Goal: Download file/media

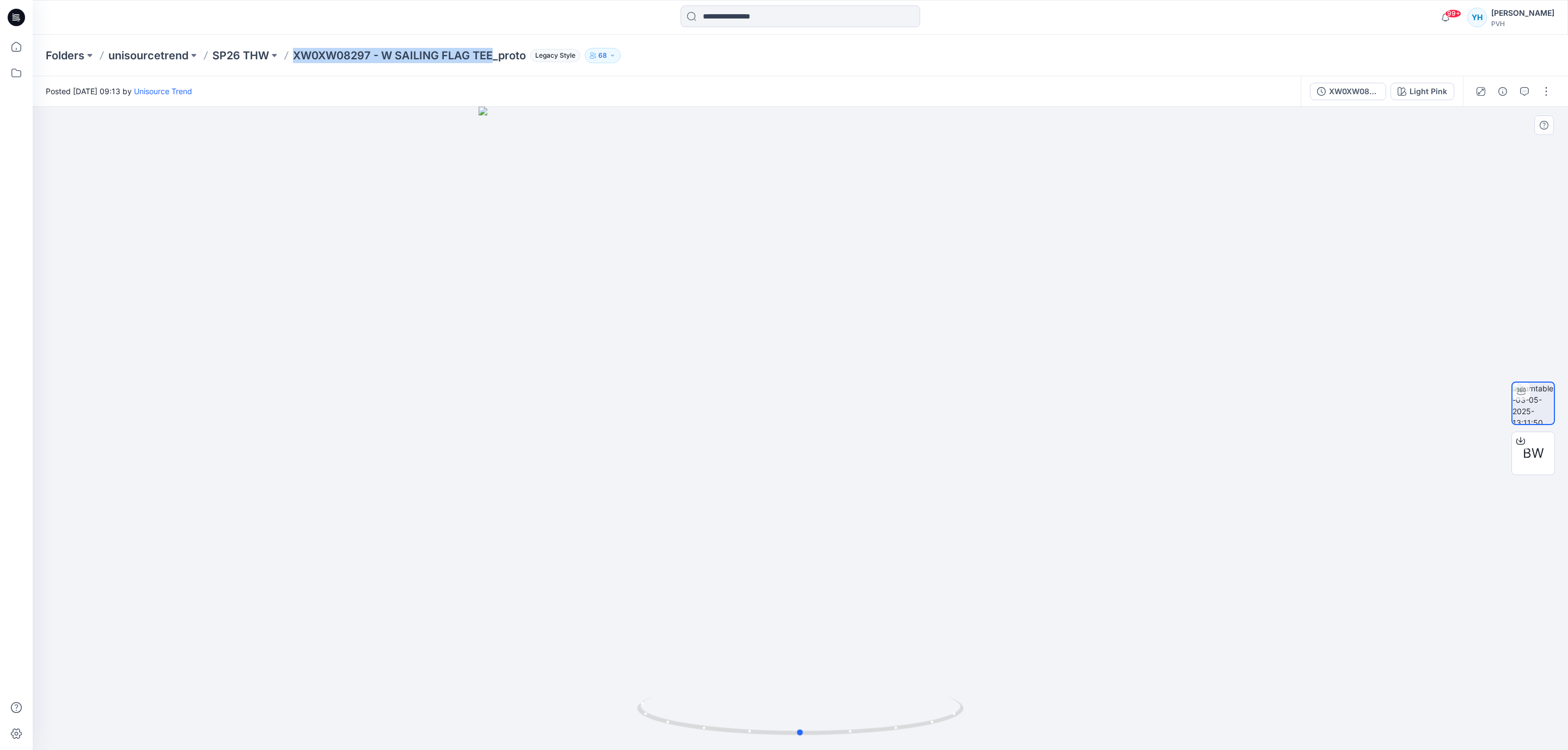
click at [936, 139] on div at bounding box center [800, 429] width 1535 height 644
click at [18, 50] on icon at bounding box center [16, 46] width 24 height 24
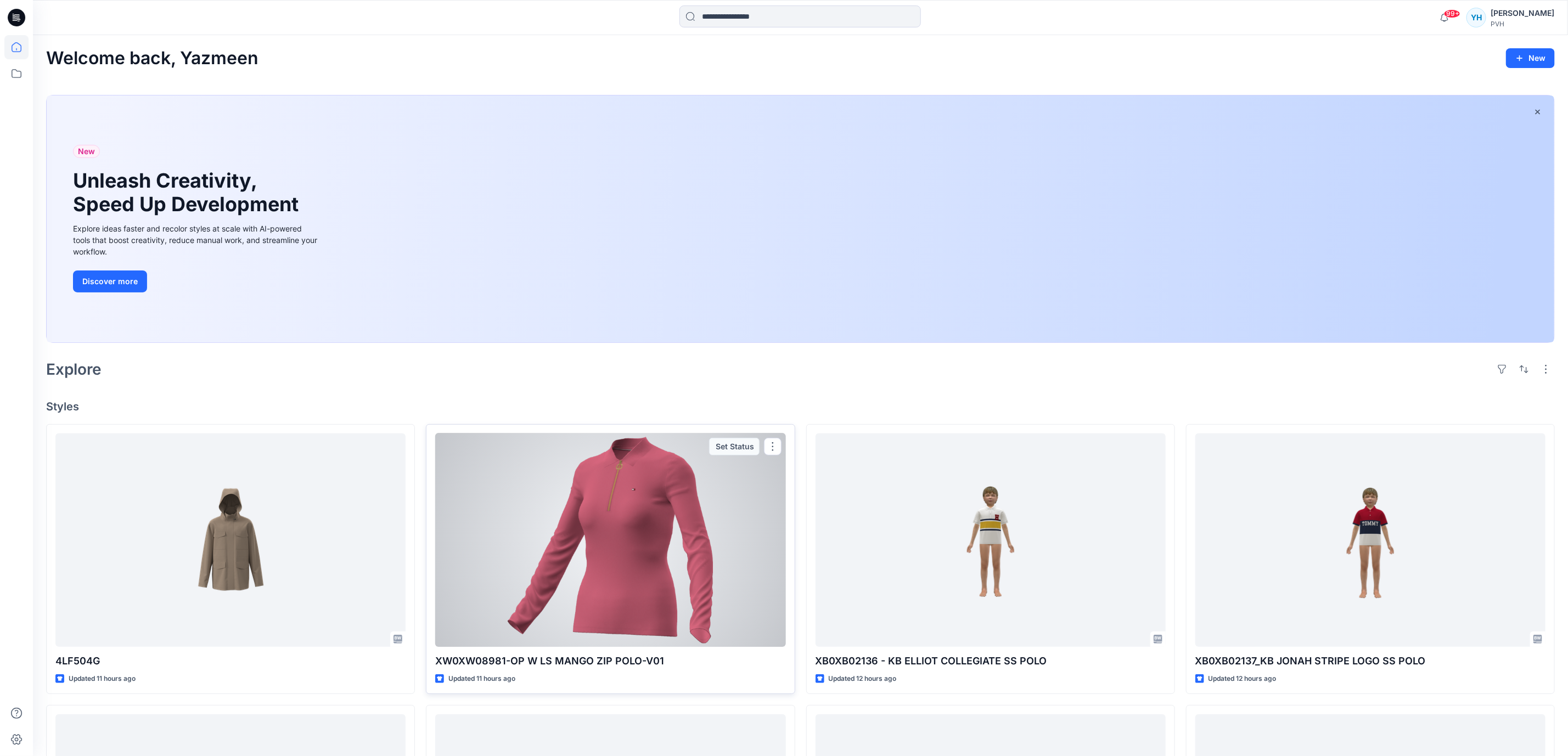
click at [644, 503] on div at bounding box center [611, 540] width 351 height 213
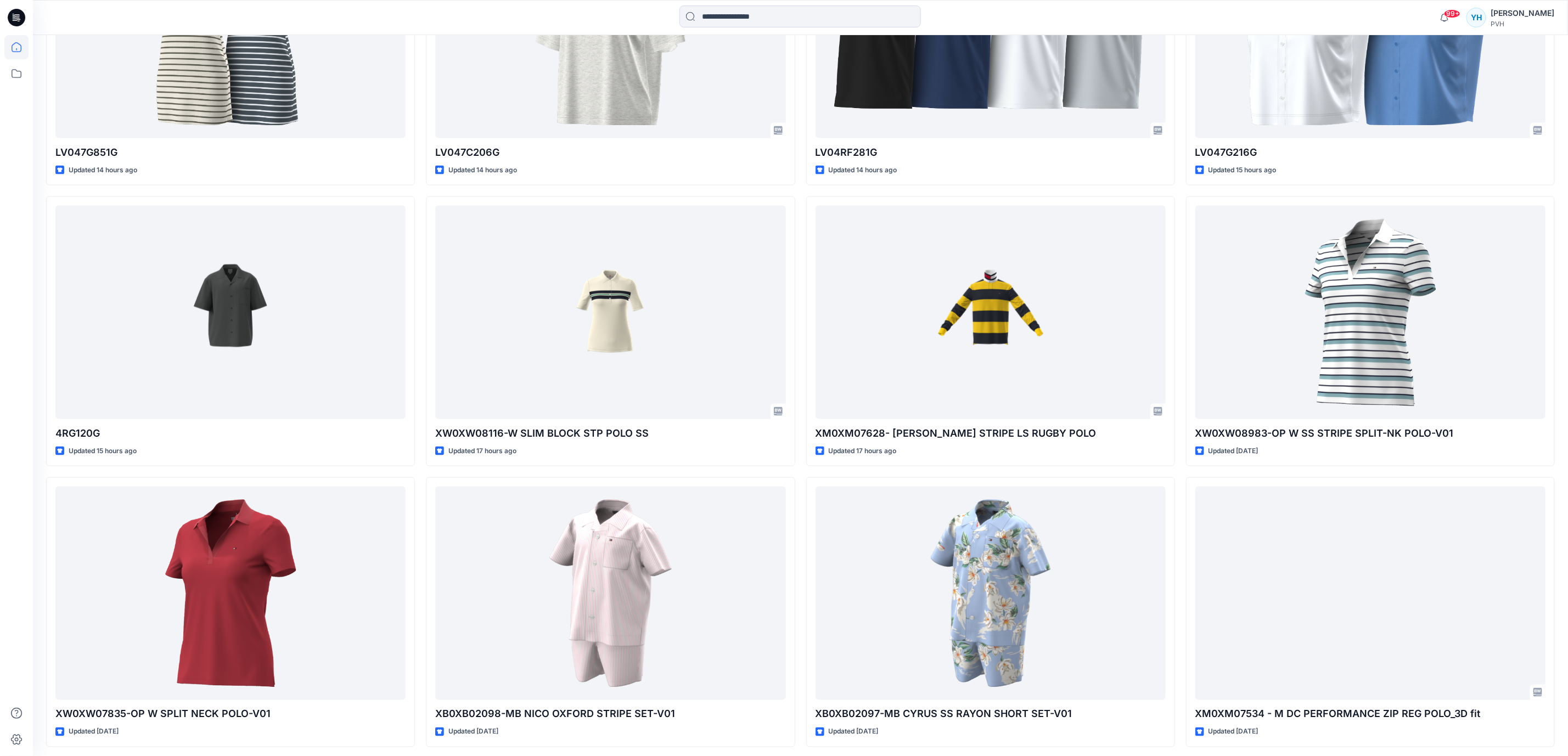
scroll to position [1081, 0]
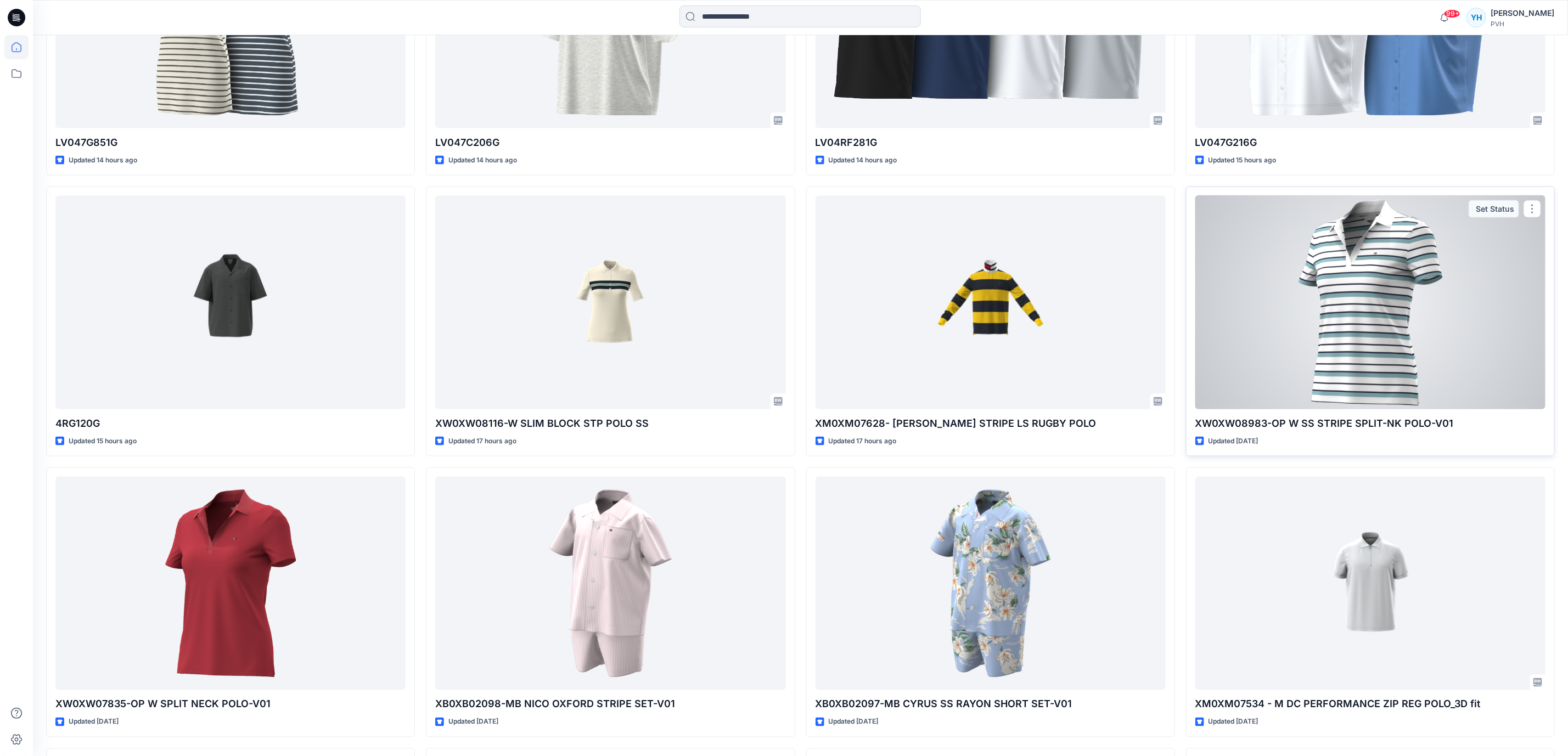
click at [1397, 338] on div at bounding box center [1370, 302] width 351 height 213
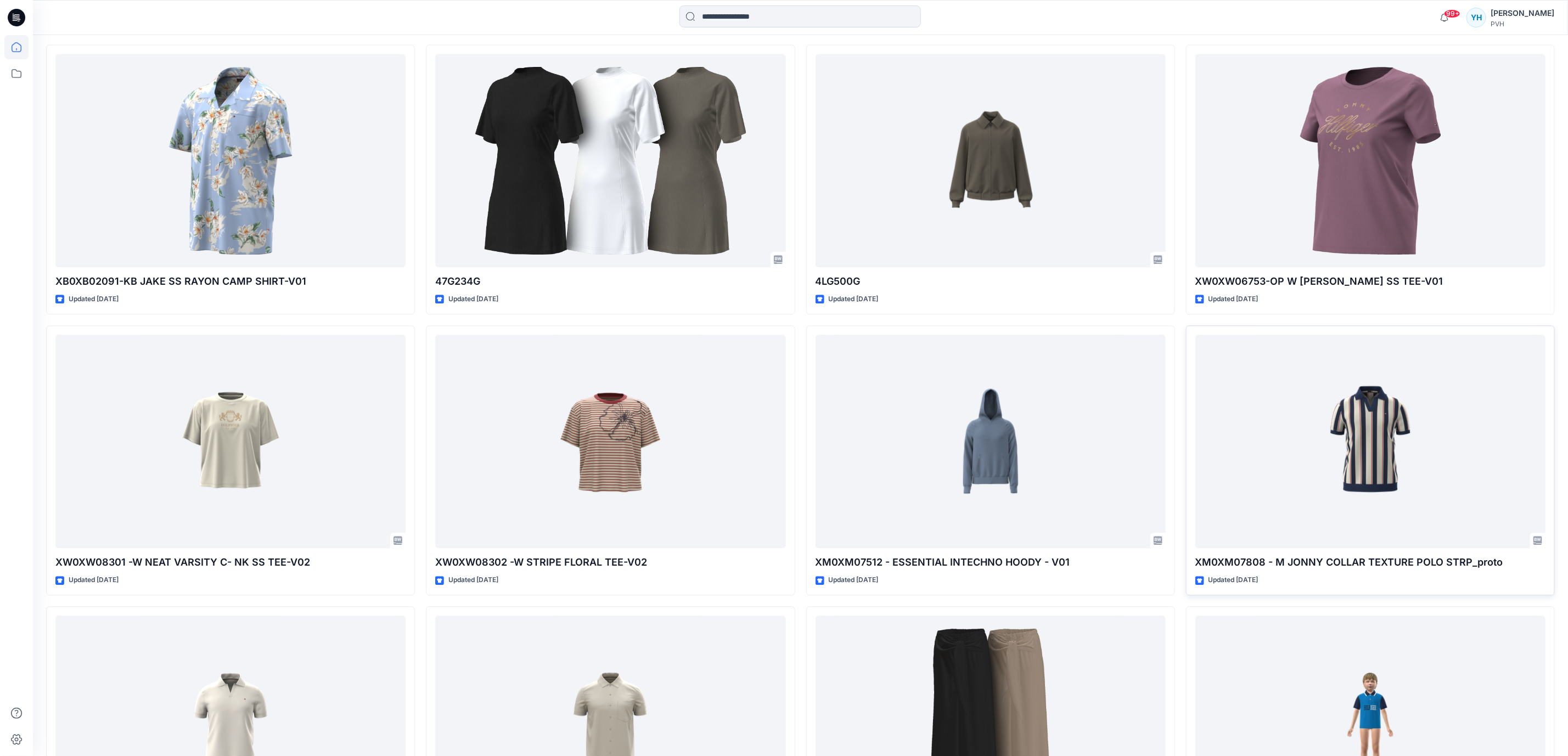
scroll to position [1782, 0]
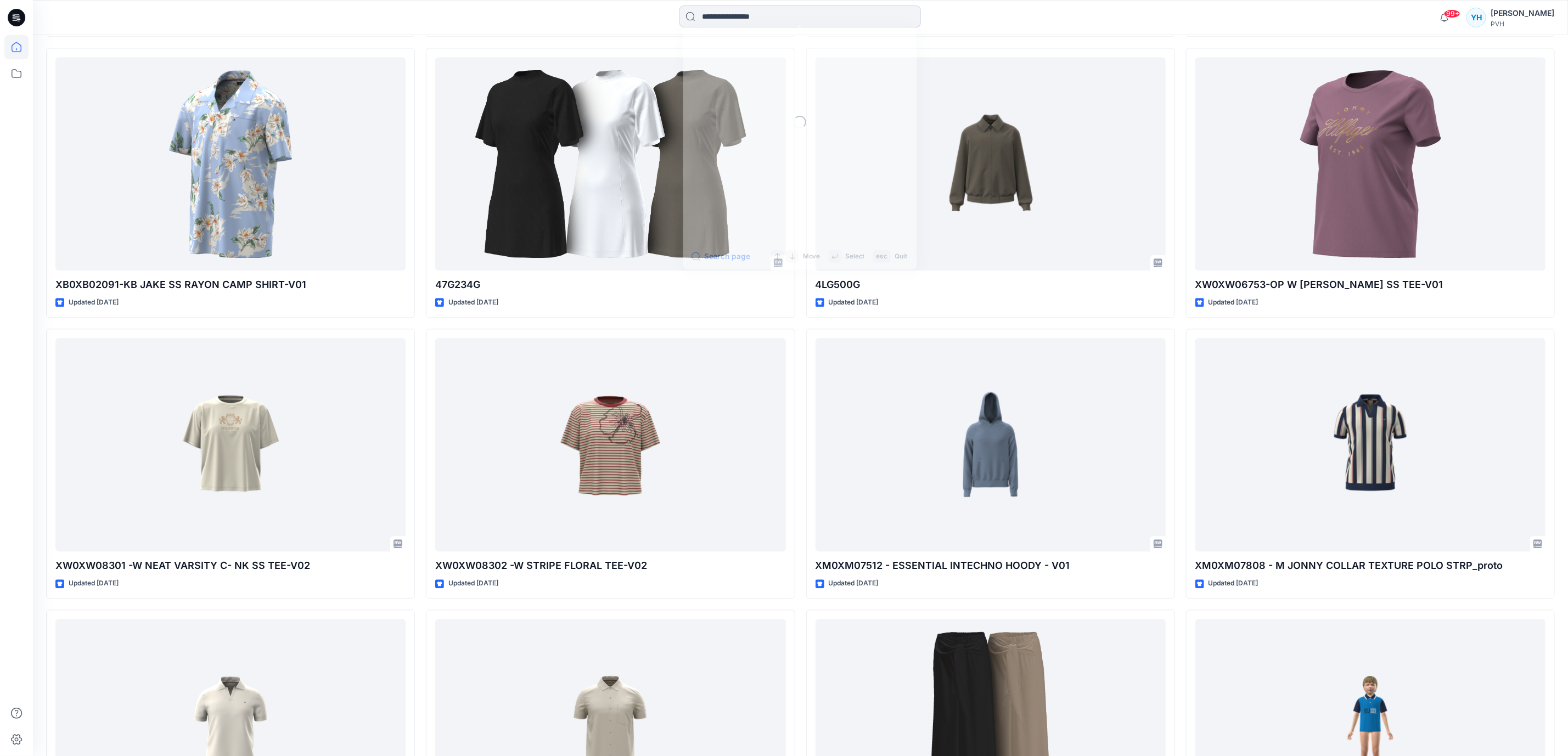
click at [776, 26] on input at bounding box center [800, 16] width 242 height 22
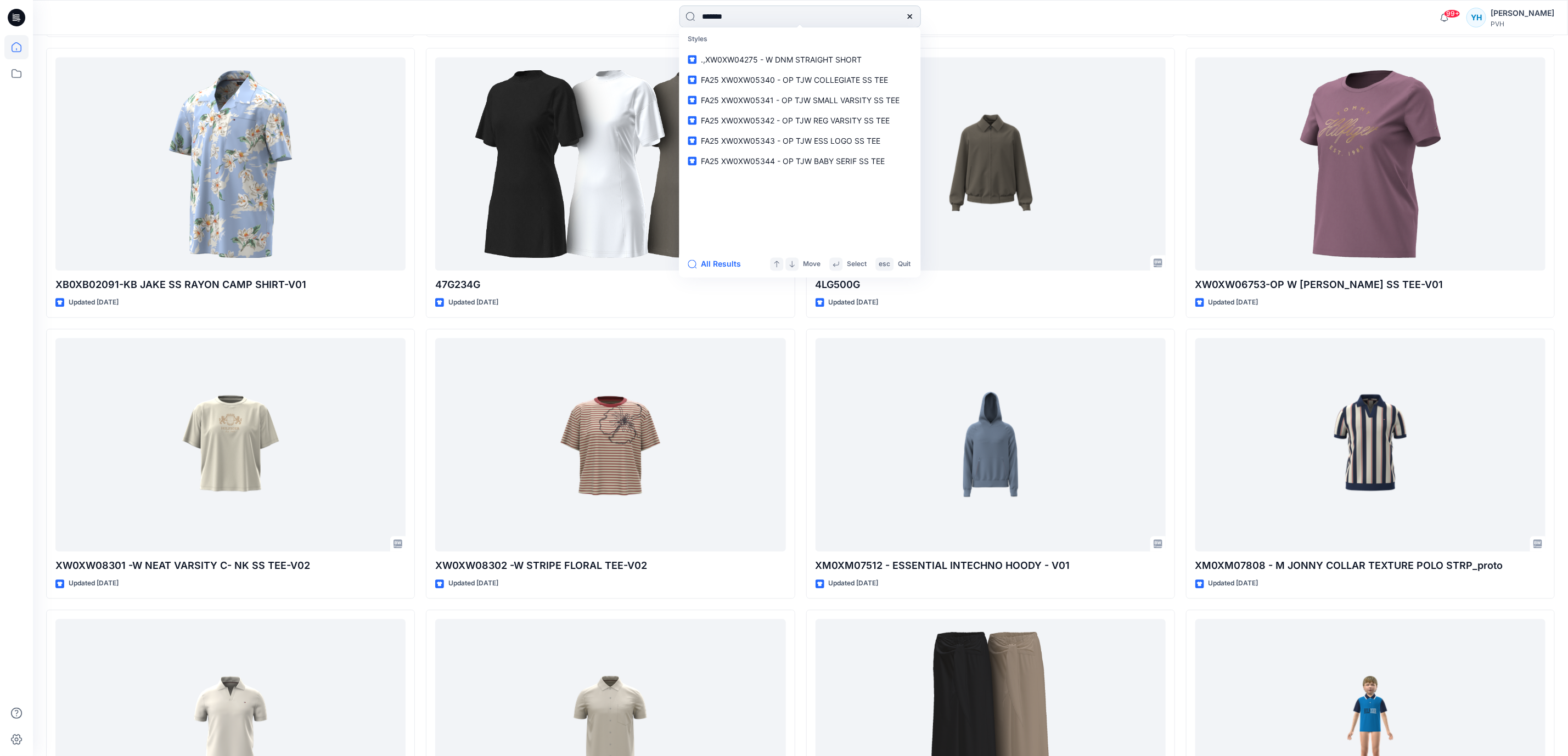
type input "*******"
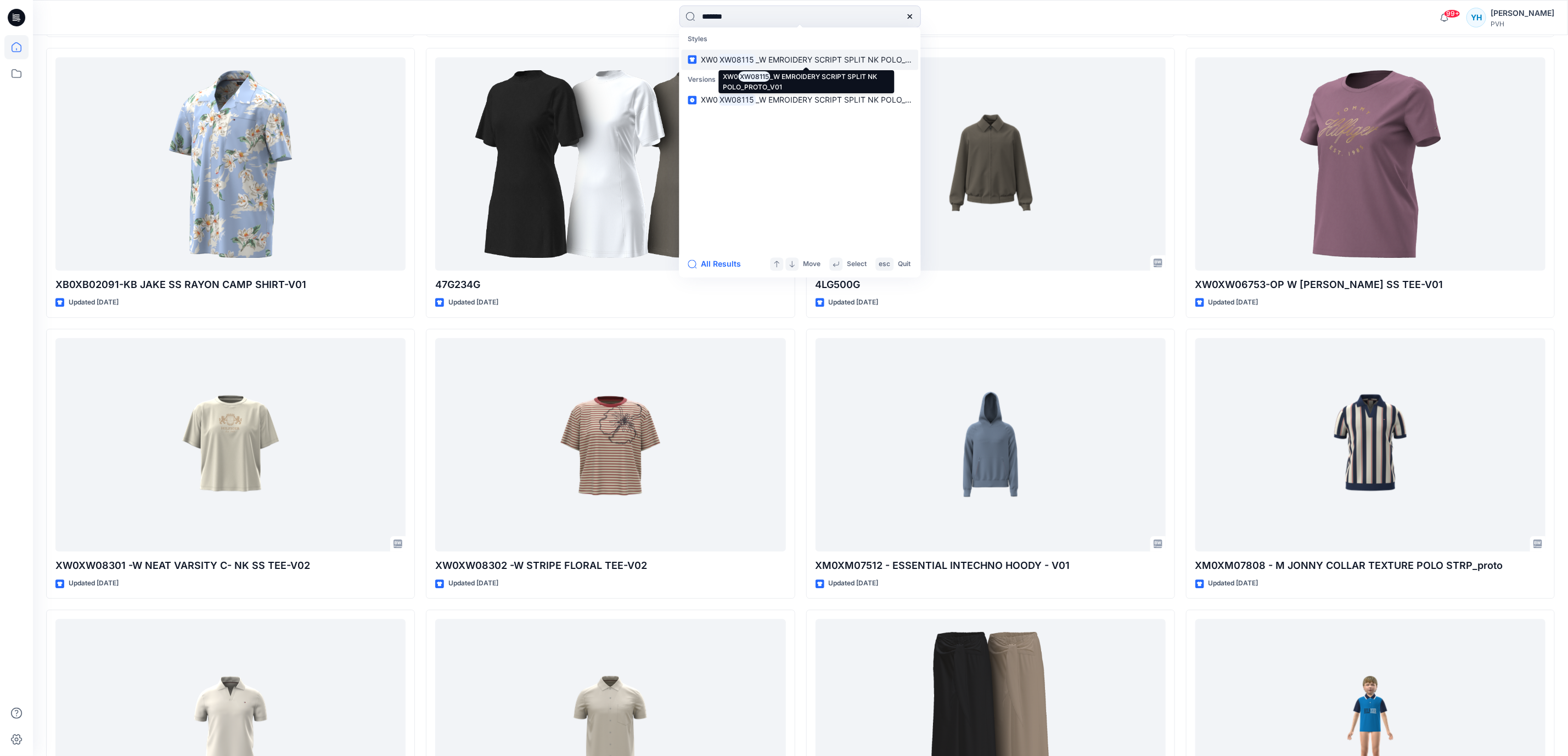
click at [729, 59] on mark "XW08115" at bounding box center [737, 59] width 38 height 13
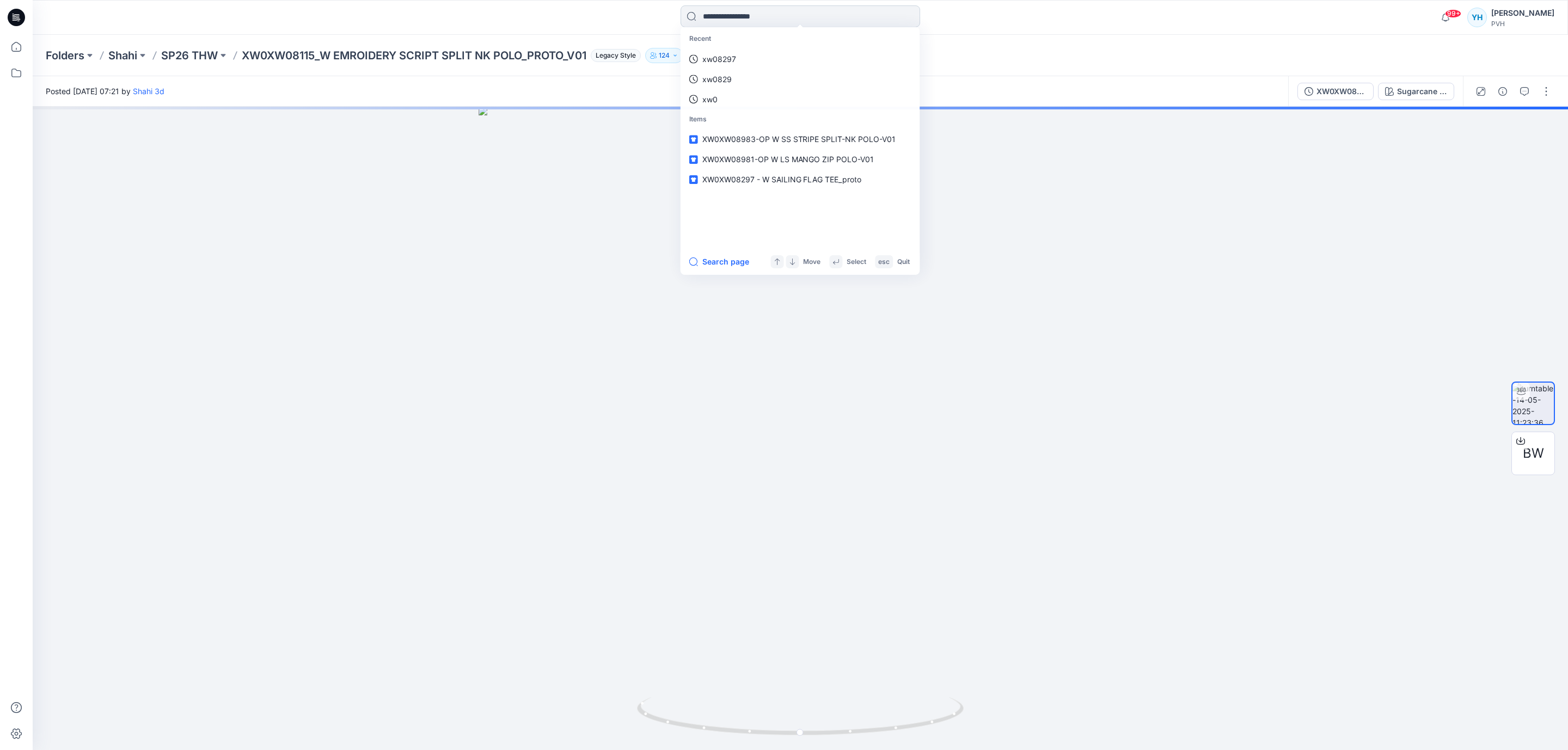
click at [774, 24] on input at bounding box center [801, 16] width 240 height 22
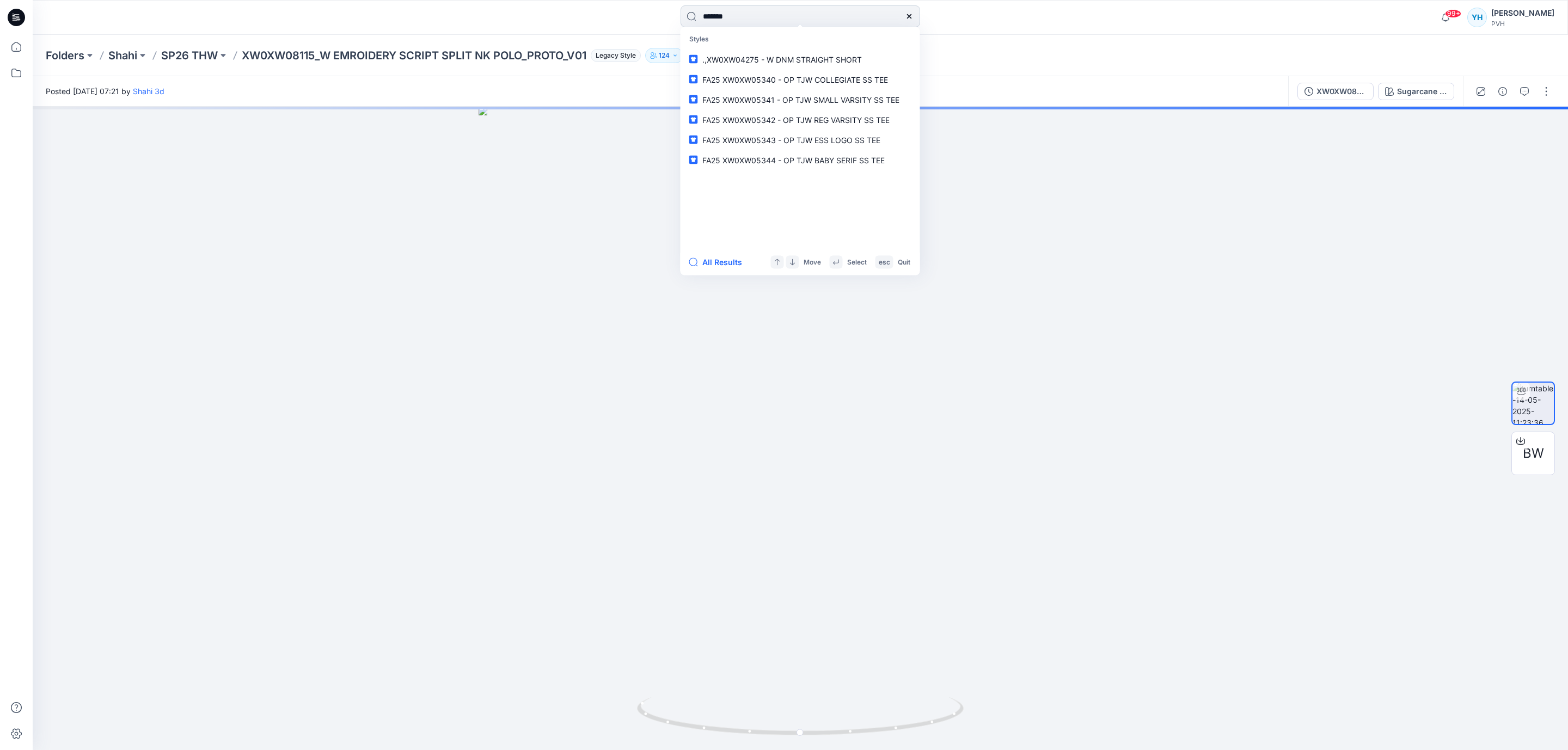
type input "*******"
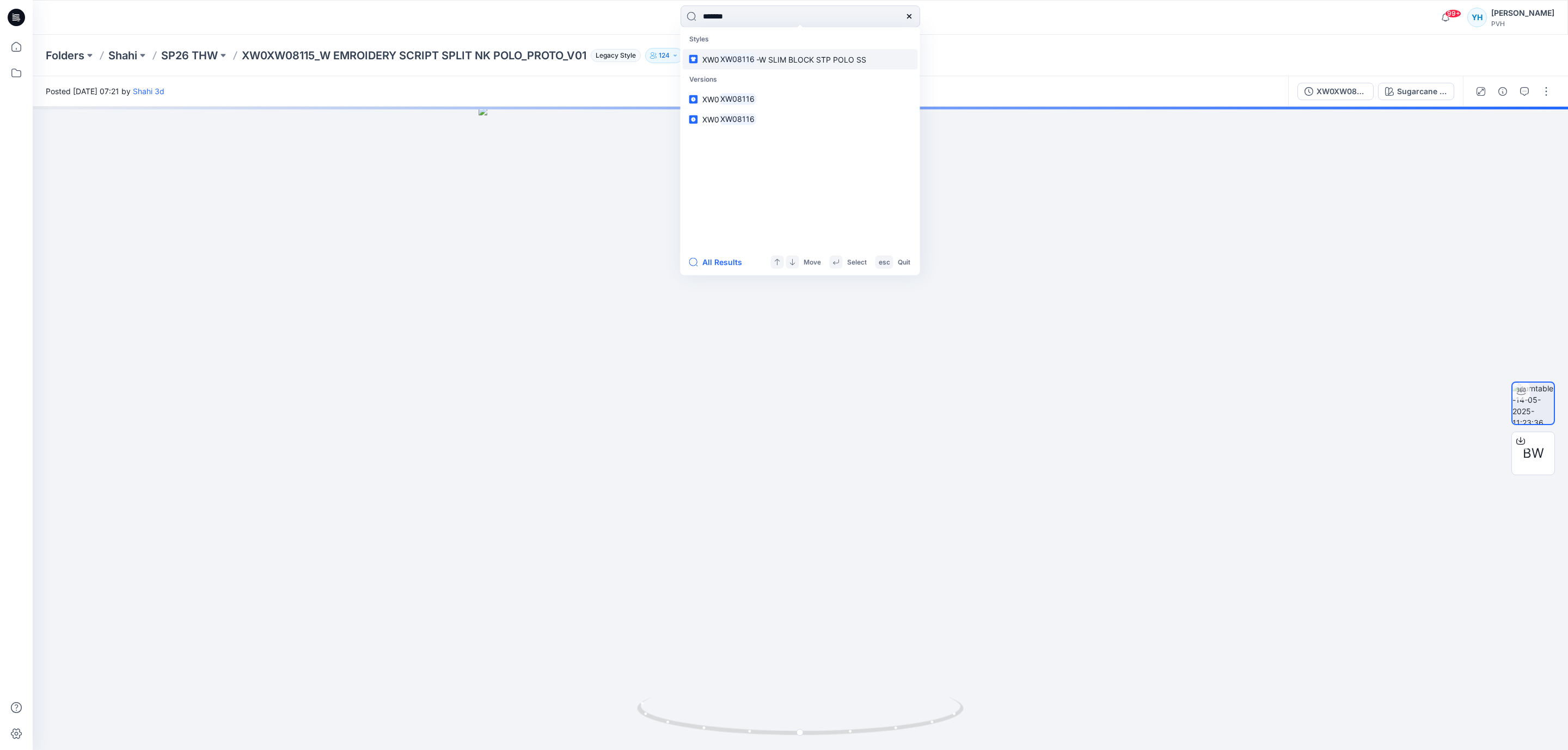
click at [789, 62] on span "-W SLIM BLOCK STP POLO SS" at bounding box center [811, 59] width 110 height 9
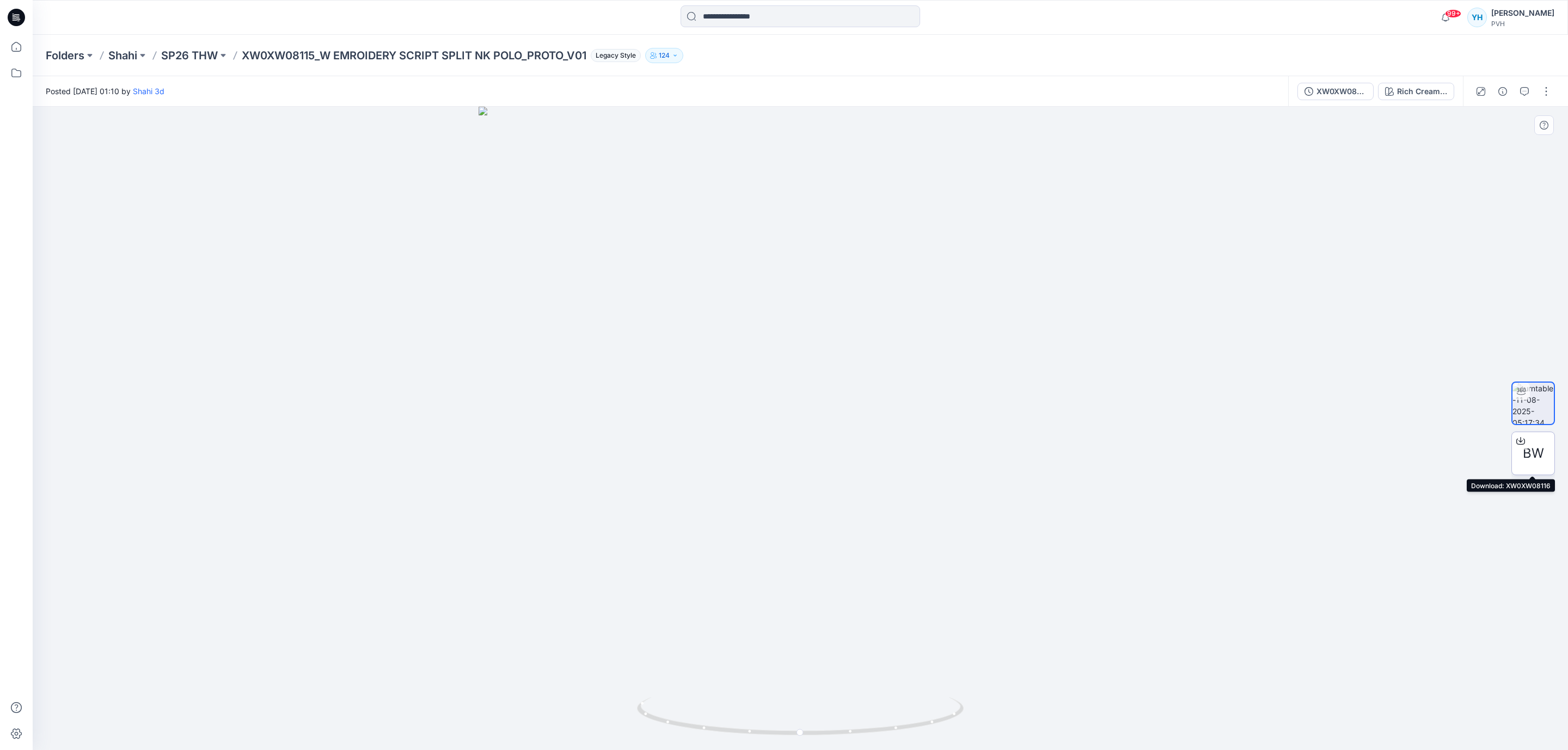
click at [1545, 460] on div "BW" at bounding box center [1533, 454] width 44 height 44
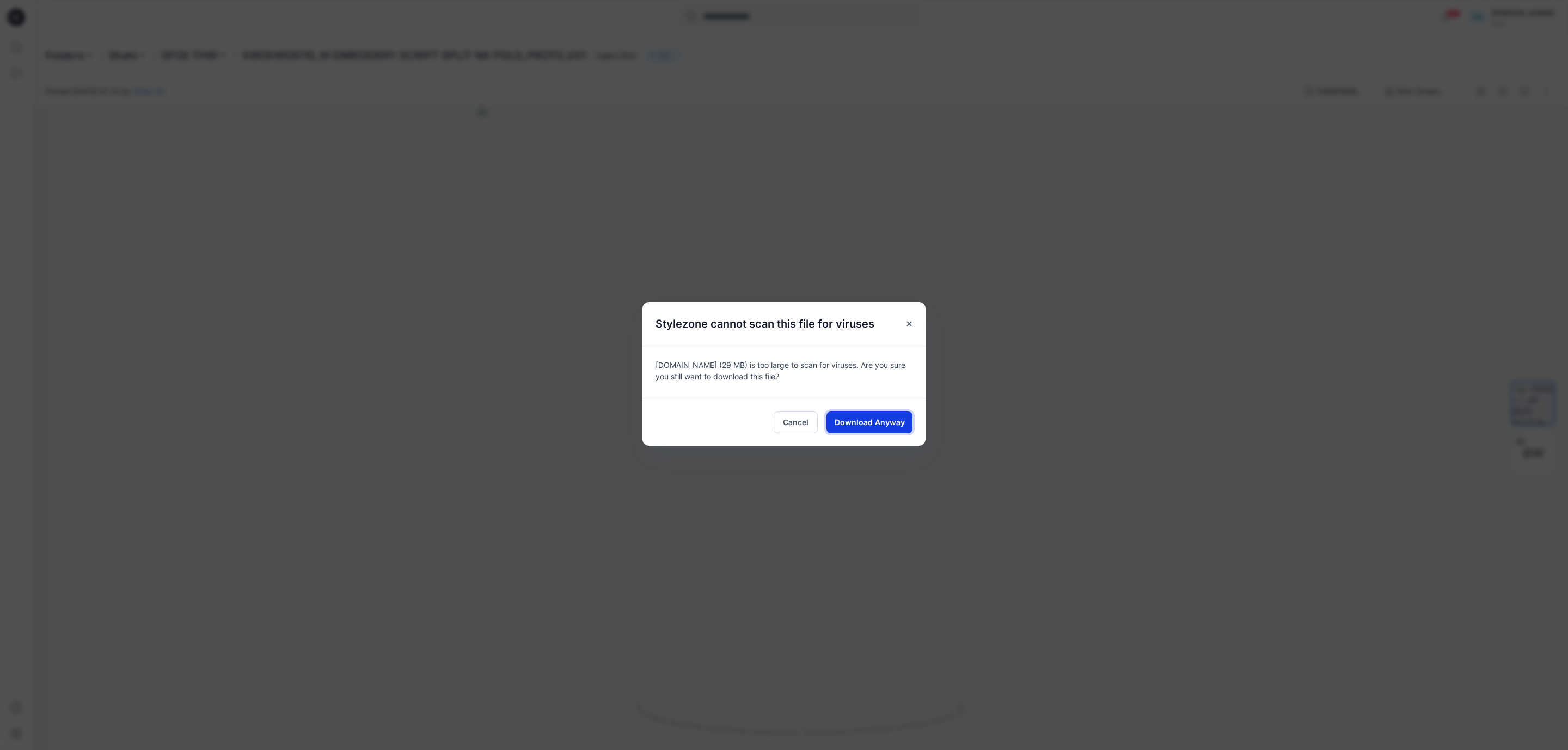
click at [887, 423] on span "Download Anyway" at bounding box center [869, 422] width 70 height 12
